Goal: Navigation & Orientation: Find specific page/section

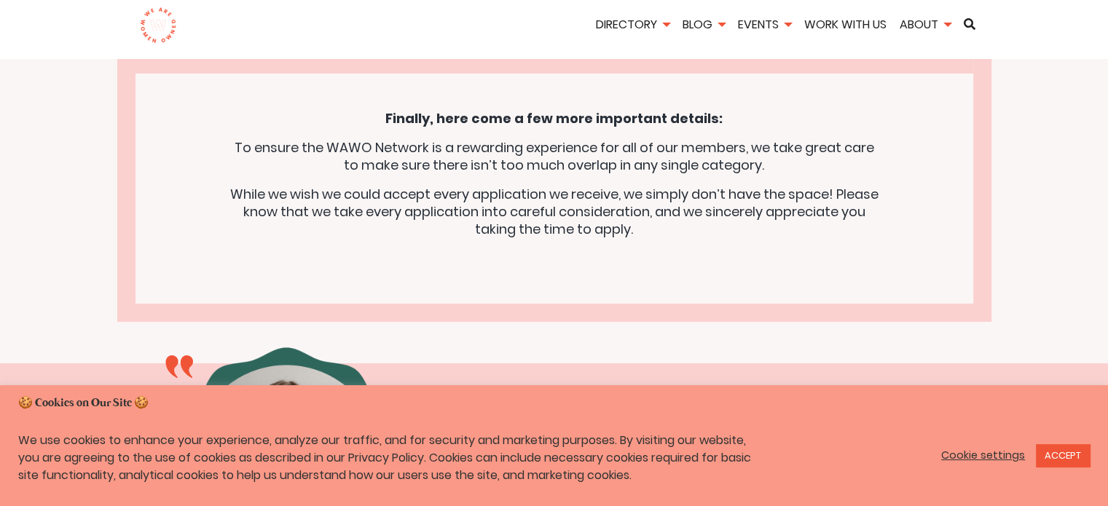
scroll to position [5342, 0]
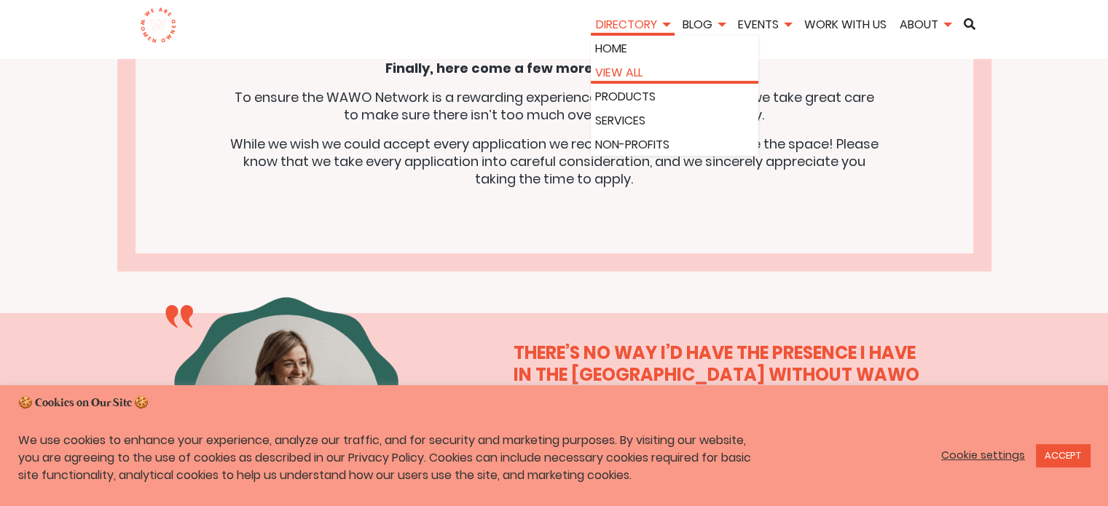
click at [621, 68] on link "View All" at bounding box center [674, 72] width 159 height 17
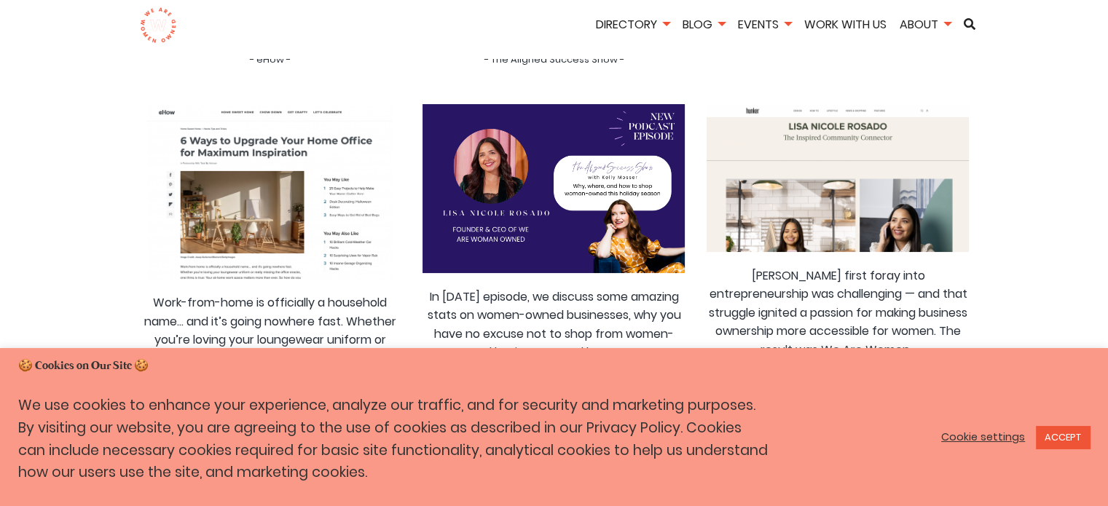
scroll to position [194, 0]
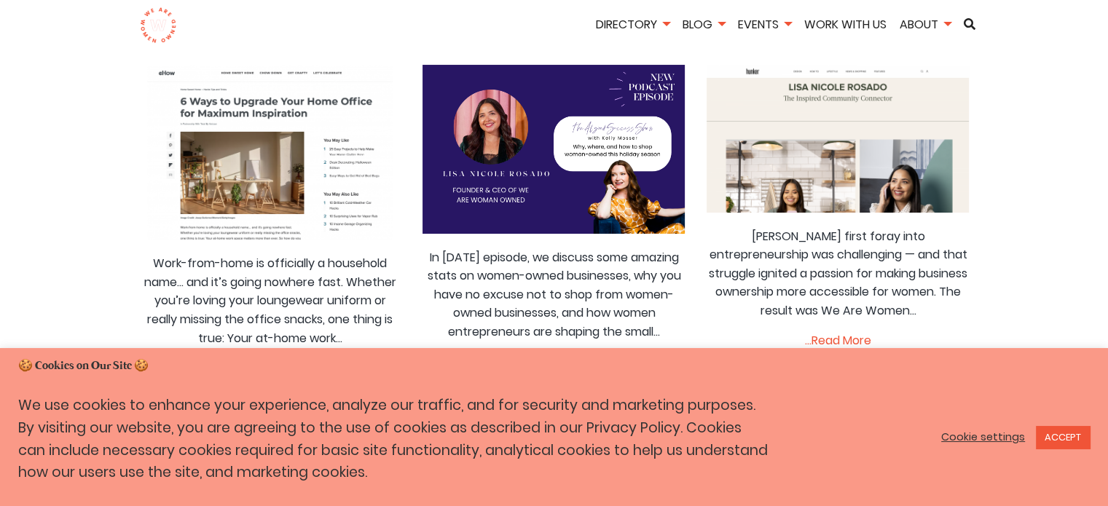
click at [1000, 431] on link "Cookie settings" at bounding box center [983, 437] width 84 height 13
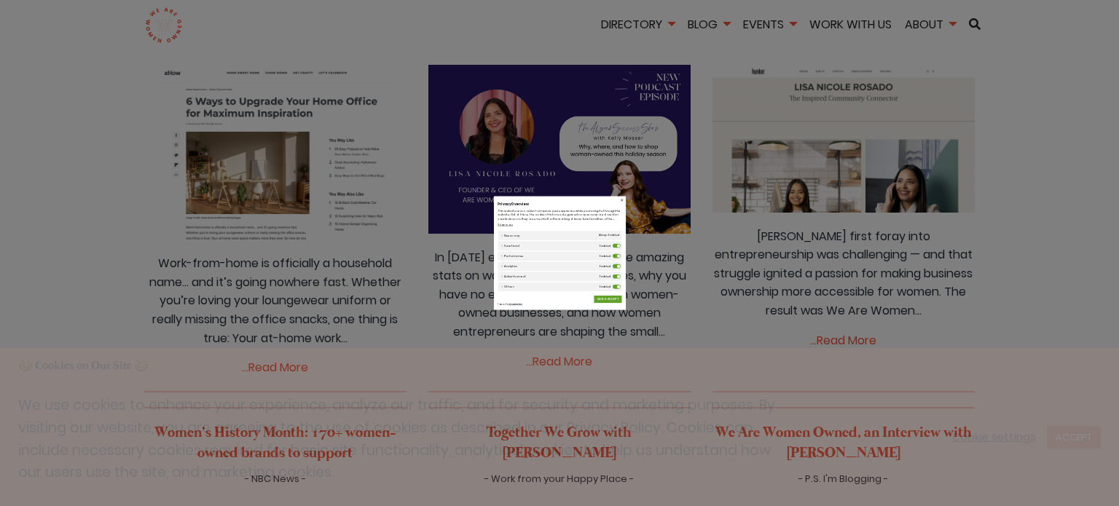
click at [754, 230] on label "Functional" at bounding box center [761, 227] width 28 height 15
click at [0, 0] on input "Functional" at bounding box center [0, 0] width 0 height 0
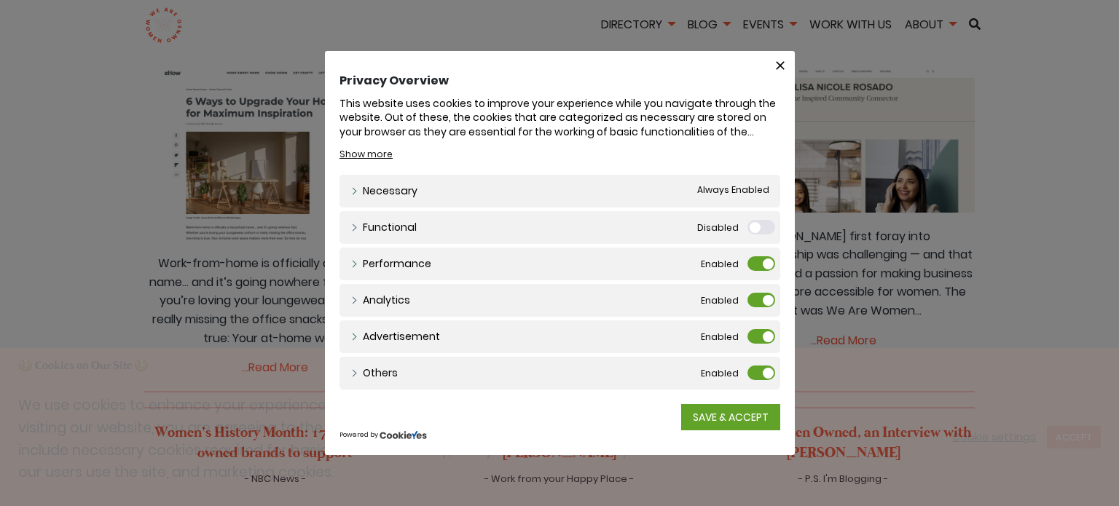
click at [755, 268] on label "Performance" at bounding box center [761, 263] width 28 height 15
click at [0, 0] on input "Performance" at bounding box center [0, 0] width 0 height 0
click at [760, 300] on label "Analytics" at bounding box center [761, 300] width 28 height 15
click at [0, 0] on input "Analytics" at bounding box center [0, 0] width 0 height 0
click at [760, 339] on label "Advertisement" at bounding box center [761, 336] width 28 height 15
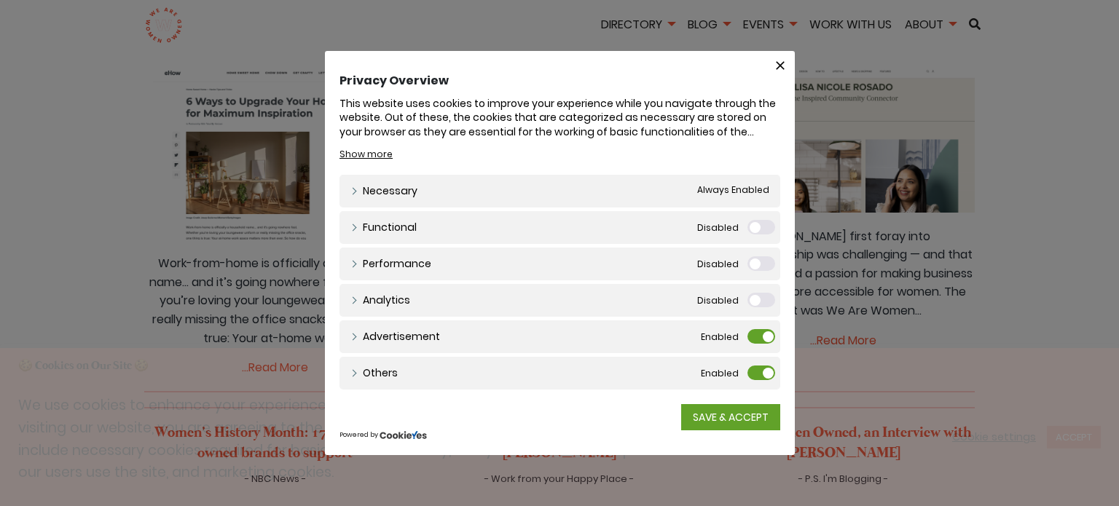
click at [0, 0] on input "Advertisement" at bounding box center [0, 0] width 0 height 0
click at [758, 370] on label "Others" at bounding box center [761, 373] width 28 height 15
click at [0, 0] on input "Others" at bounding box center [0, 0] width 0 height 0
click at [720, 421] on link "SAVE & ACCEPT" at bounding box center [730, 417] width 99 height 26
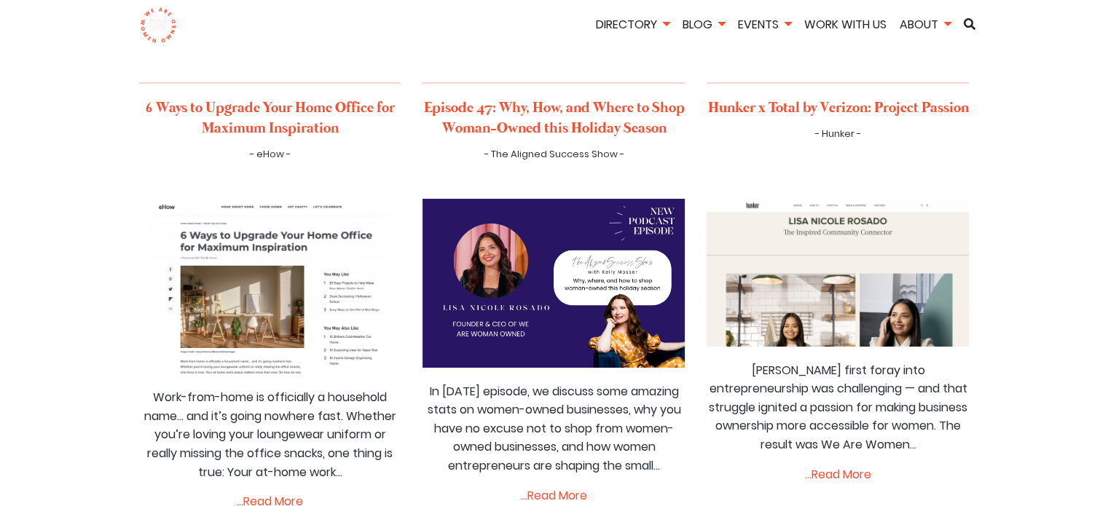
scroll to position [0, 0]
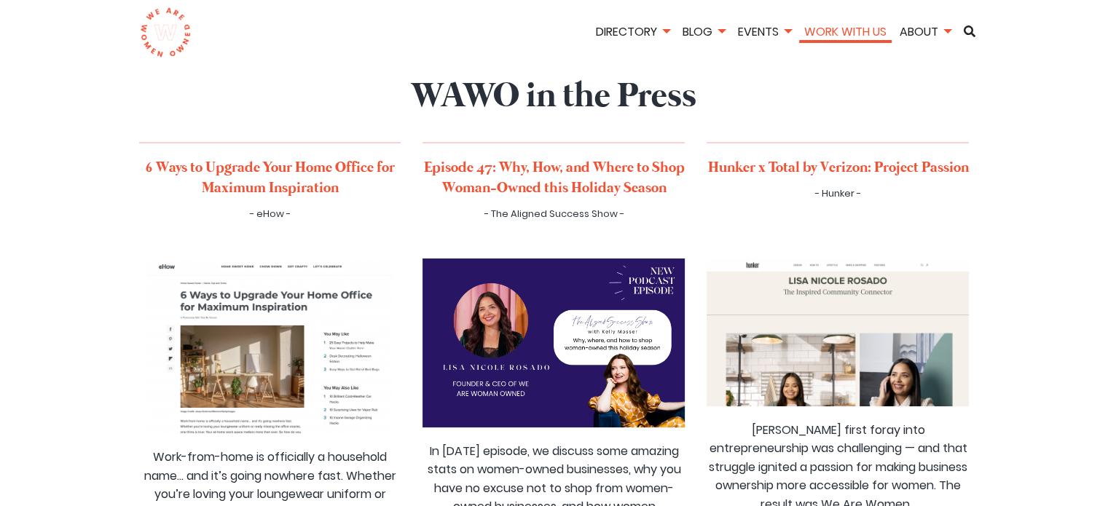
click at [843, 28] on link "Work With Us" at bounding box center [845, 31] width 93 height 17
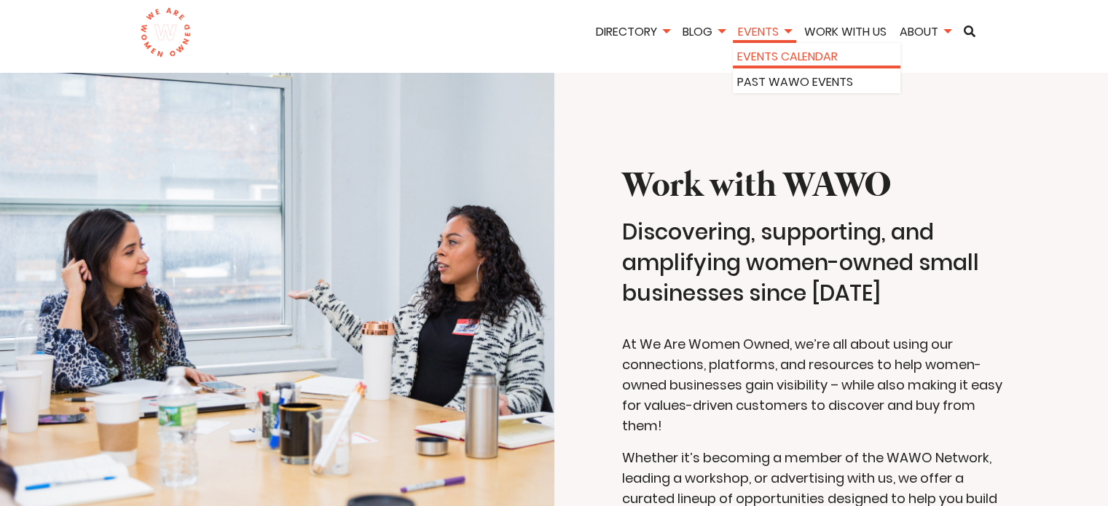
click at [777, 60] on link "Events Calendar" at bounding box center [816, 56] width 159 height 19
